Goal: Find specific page/section

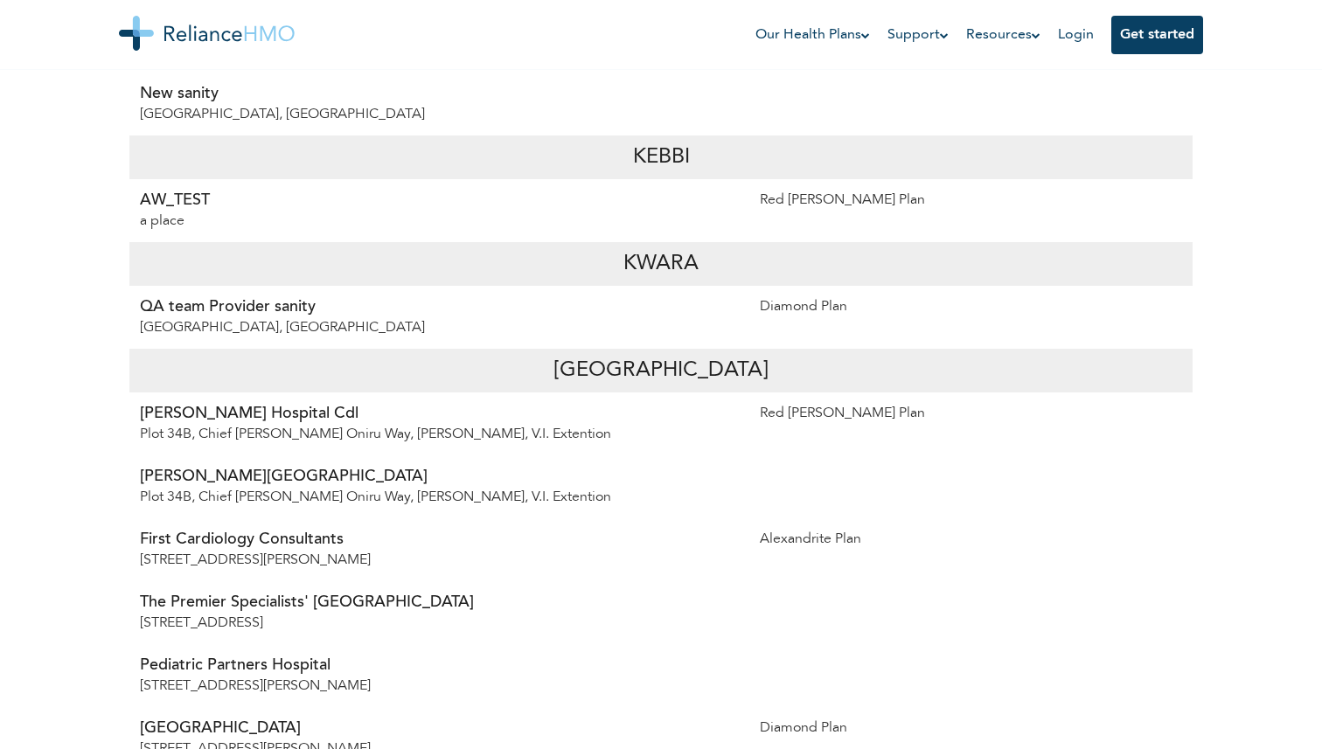
scroll to position [6948, 0]
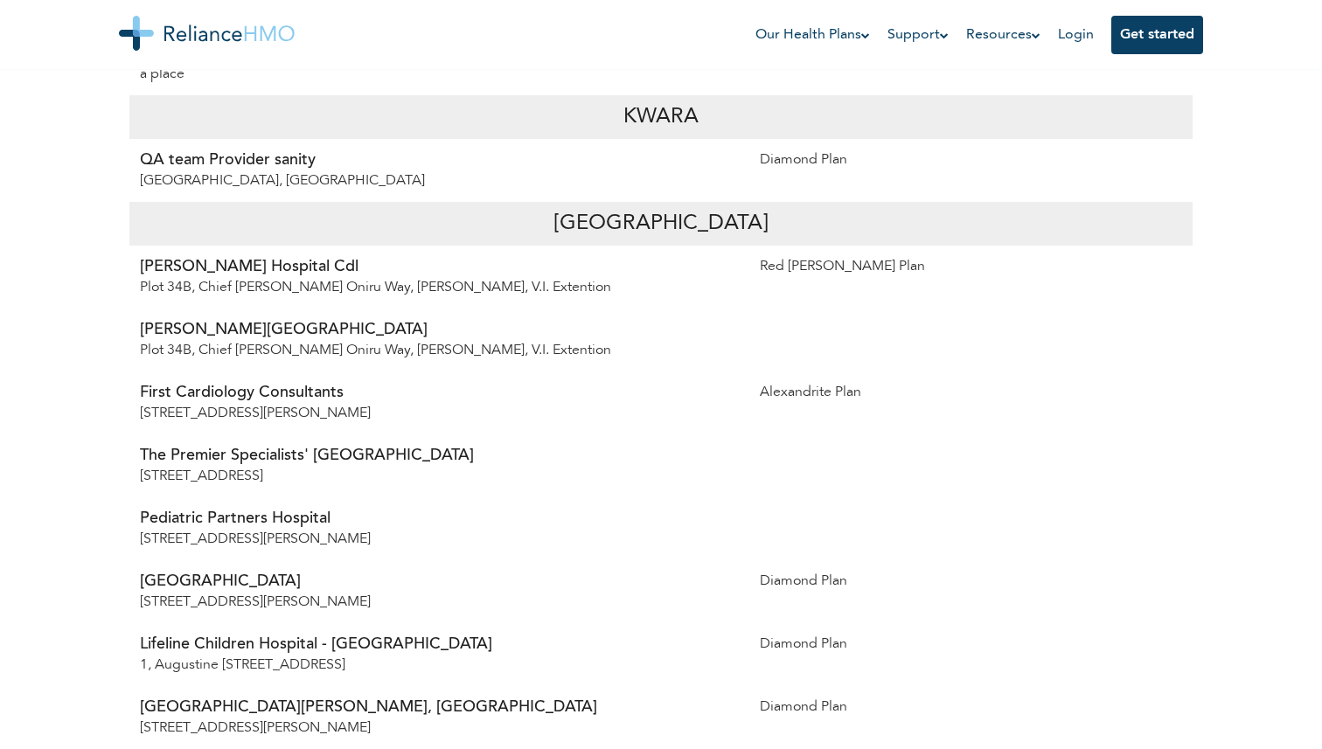
click at [638, 208] on p "[GEOGRAPHIC_DATA]" at bounding box center [660, 223] width 213 height 31
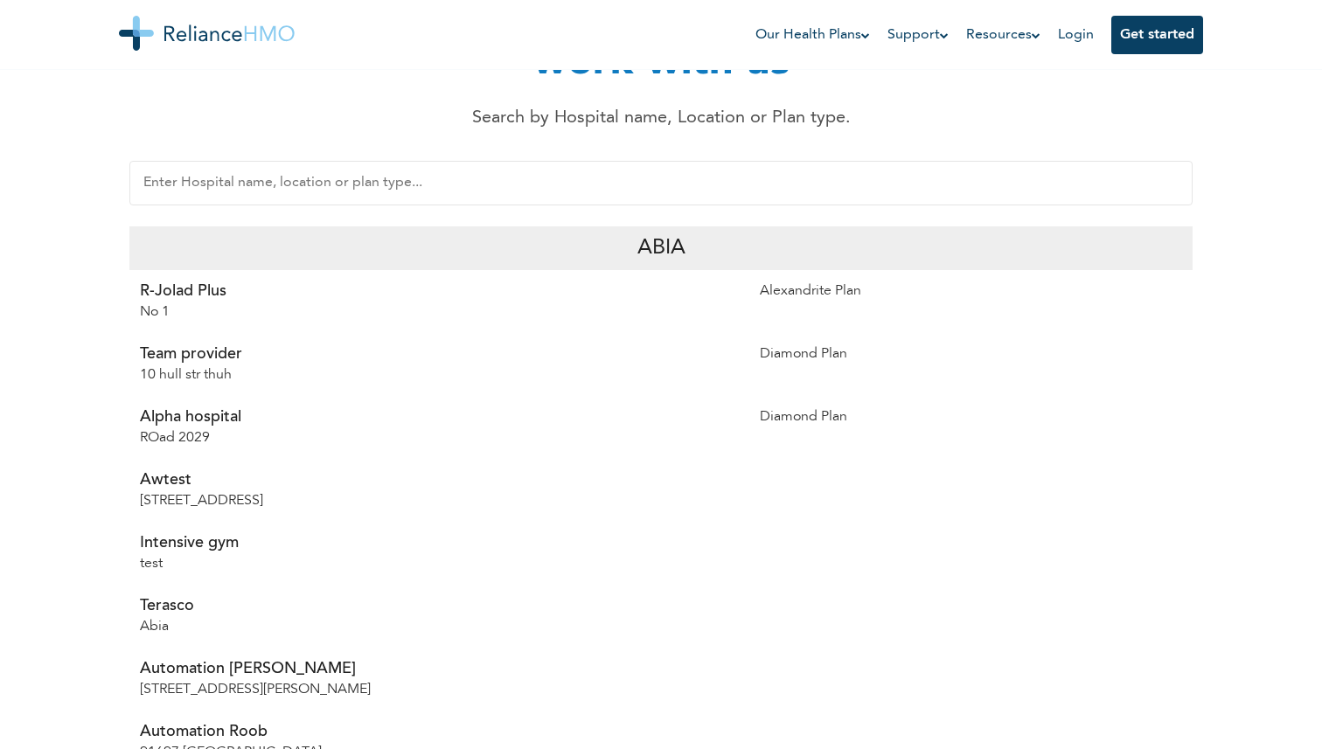
scroll to position [0, 0]
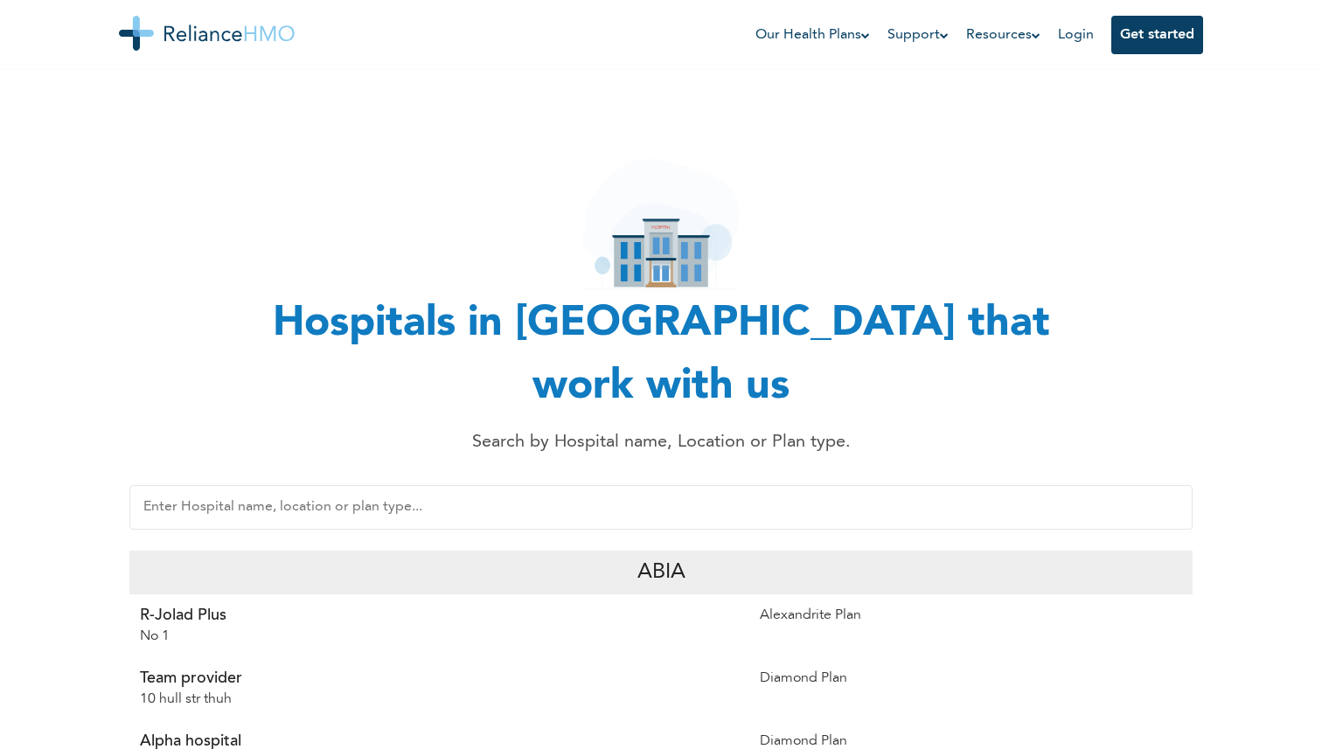
click at [817, 121] on div "Hospitals in Nigeria that work with us Search by Hospital name, Location or Pla…" at bounding box center [661, 272] width 874 height 366
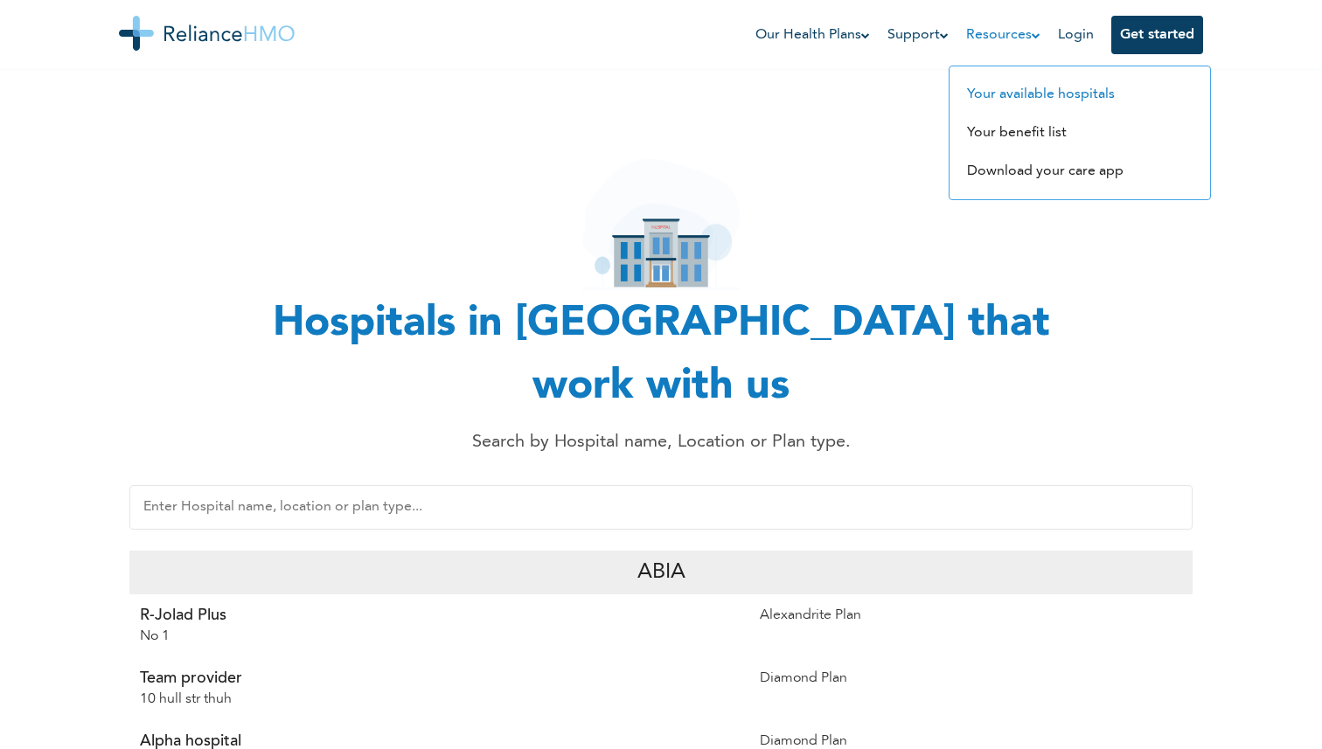
click at [1033, 95] on link "Your available hospitals" at bounding box center [1041, 94] width 148 height 14
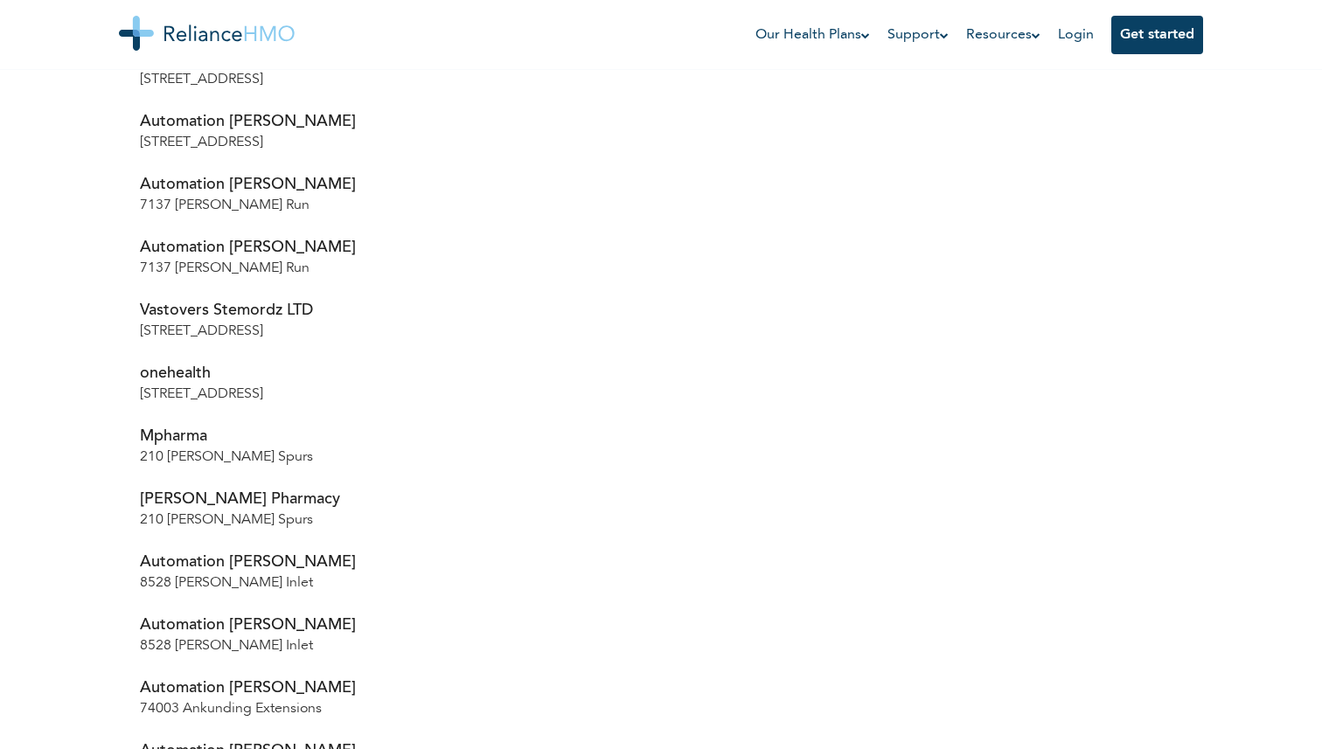
scroll to position [557, 0]
